Goal: Find specific page/section: Find specific page/section

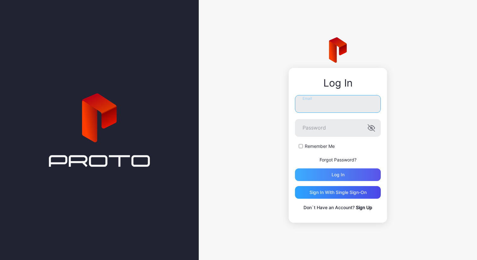
type input "**********"
click at [342, 181] on div "Log in" at bounding box center [338, 174] width 86 height 13
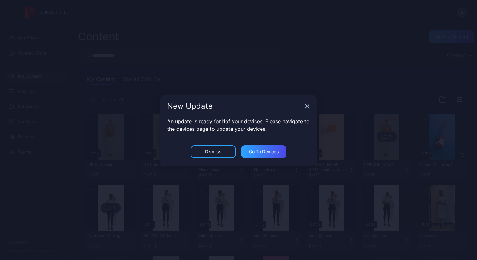
click at [308, 106] on icon "button" at bounding box center [307, 106] width 5 height 5
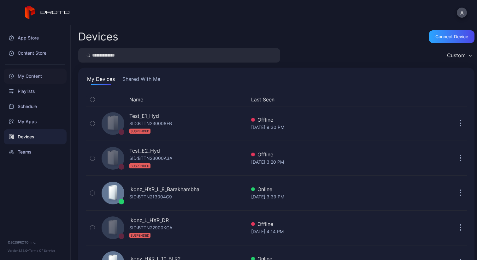
click at [33, 73] on div "My Content" at bounding box center [35, 76] width 63 height 15
